Goal: Navigation & Orientation: Find specific page/section

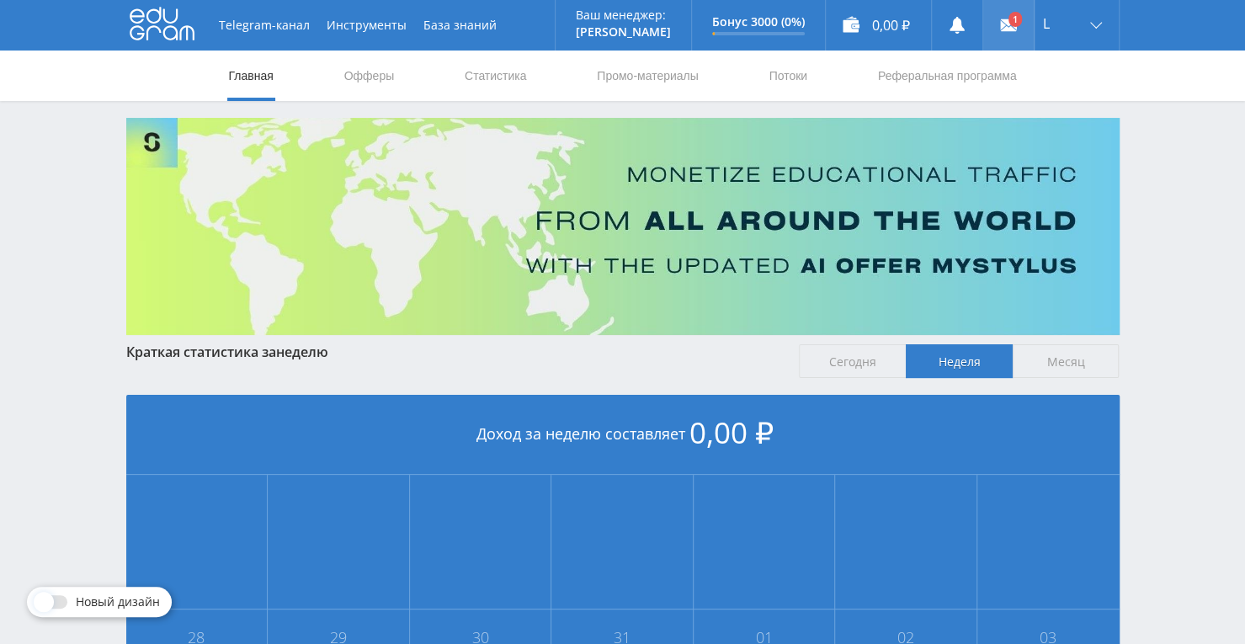
click at [1008, 29] on use at bounding box center [1008, 25] width 17 height 12
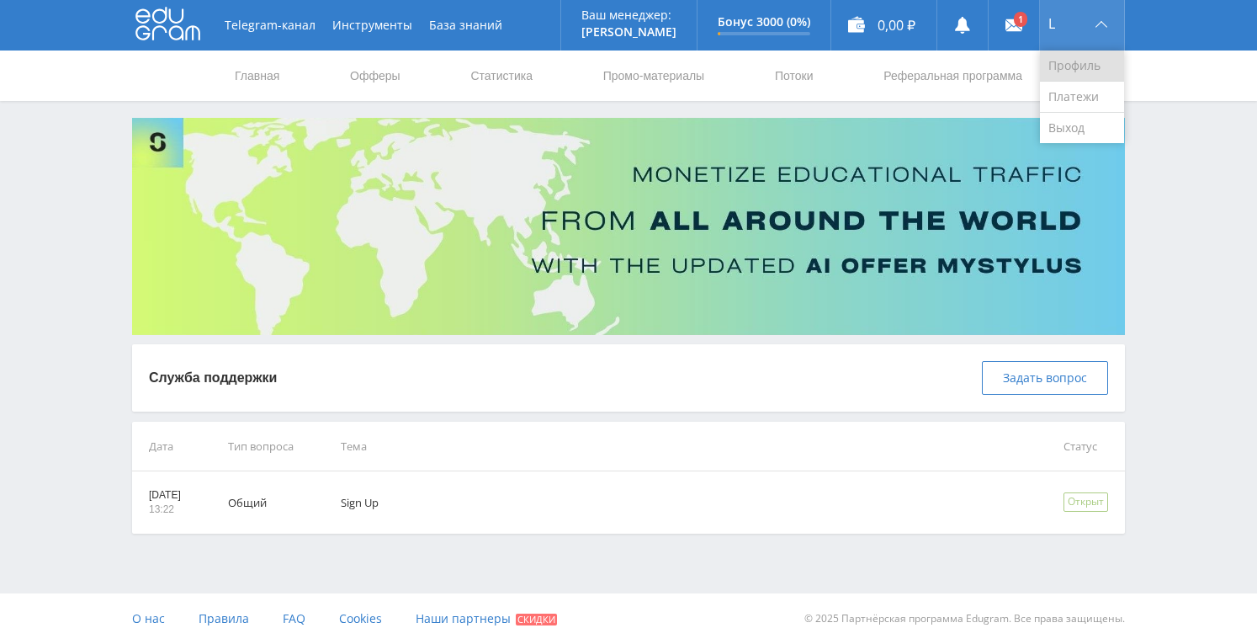
click at [1078, 63] on link "Профиль" at bounding box center [1082, 66] width 84 height 31
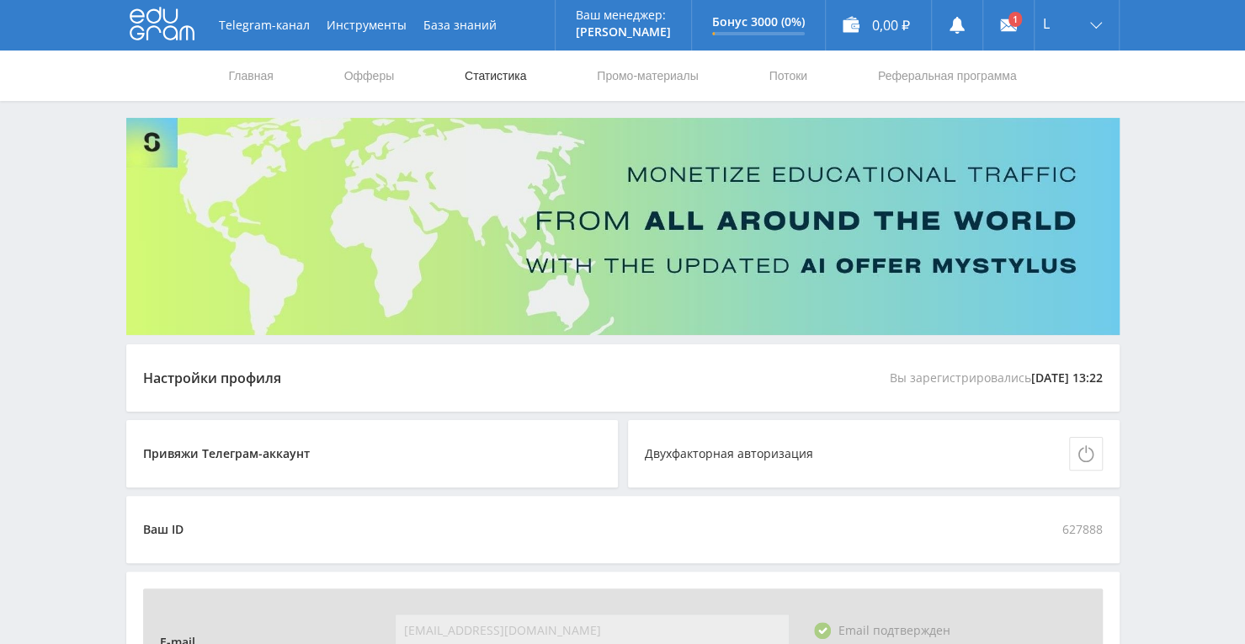
click at [491, 74] on link "Статистика" at bounding box center [496, 76] width 66 height 51
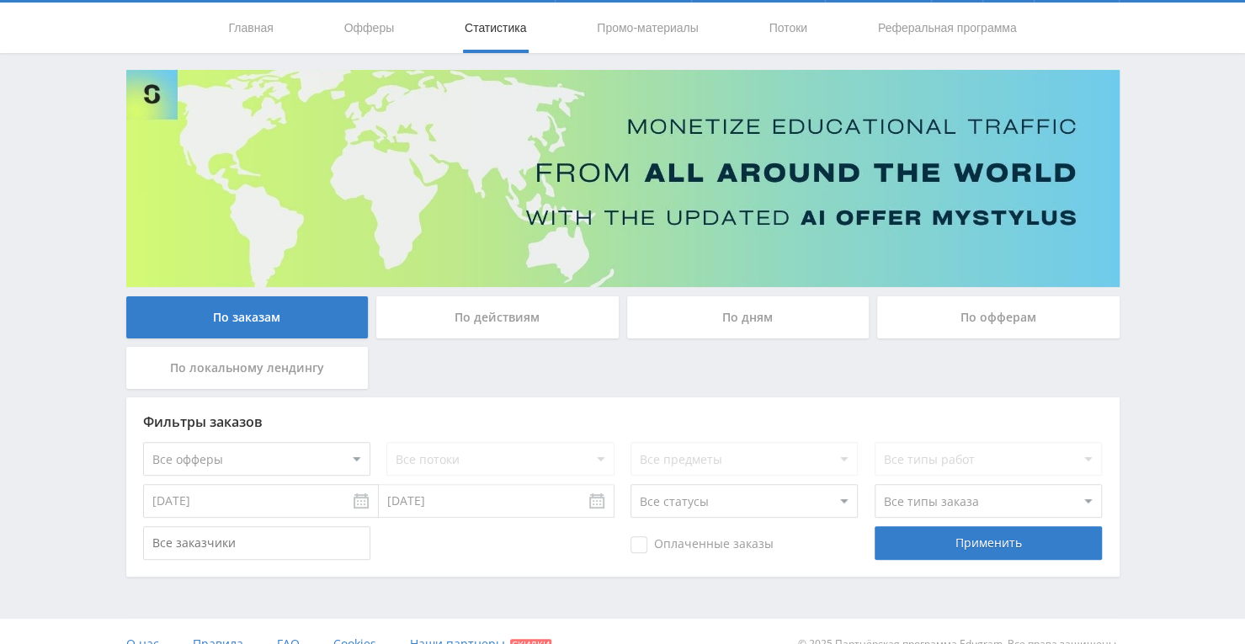
scroll to position [72, 0]
